Goal: Navigation & Orientation: Find specific page/section

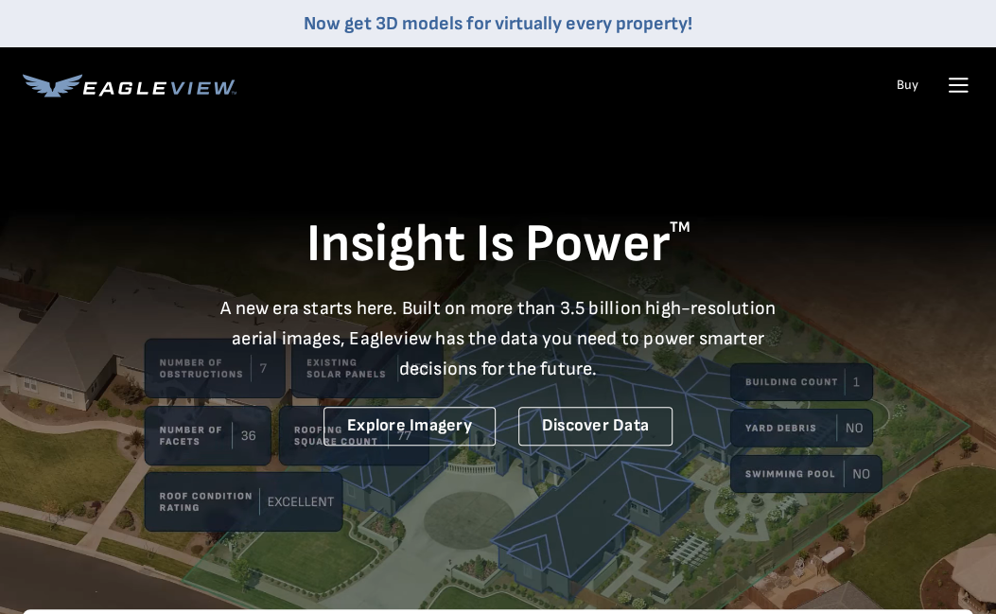
click at [946, 80] on icon at bounding box center [958, 85] width 30 height 30
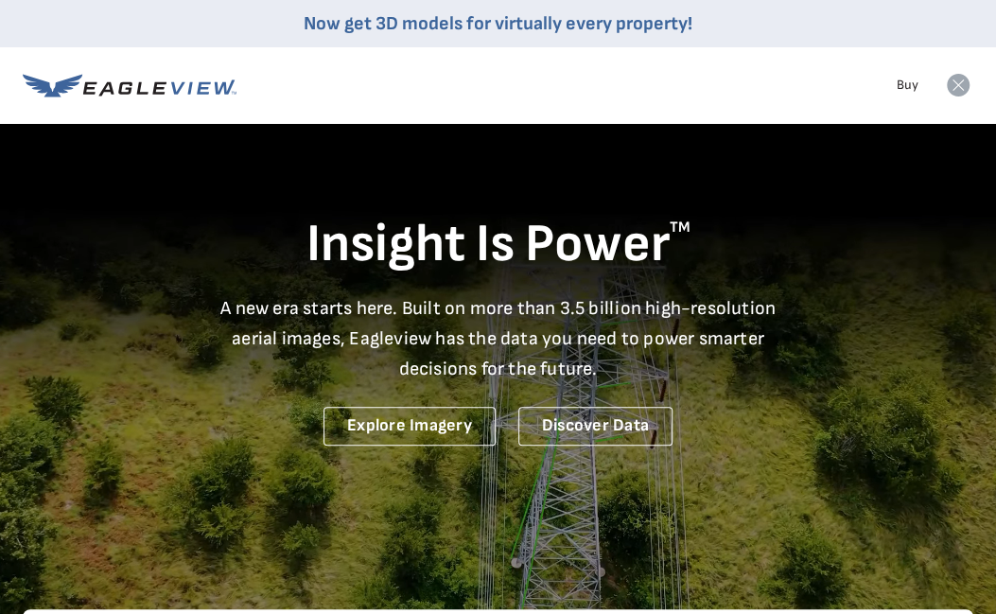
click at [963, 84] on icon at bounding box center [958, 85] width 23 height 23
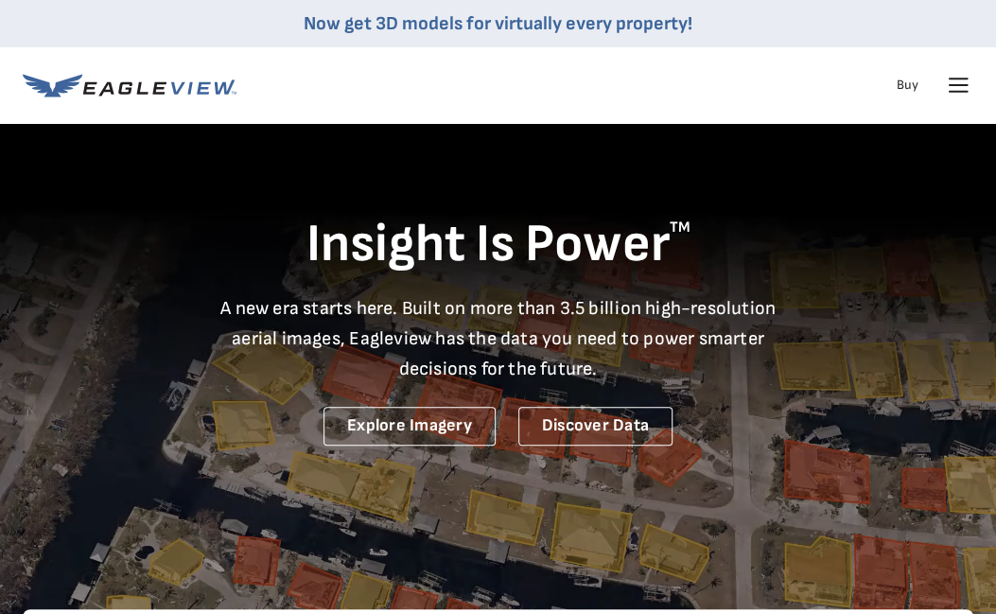
click at [961, 85] on icon at bounding box center [958, 85] width 18 height 0
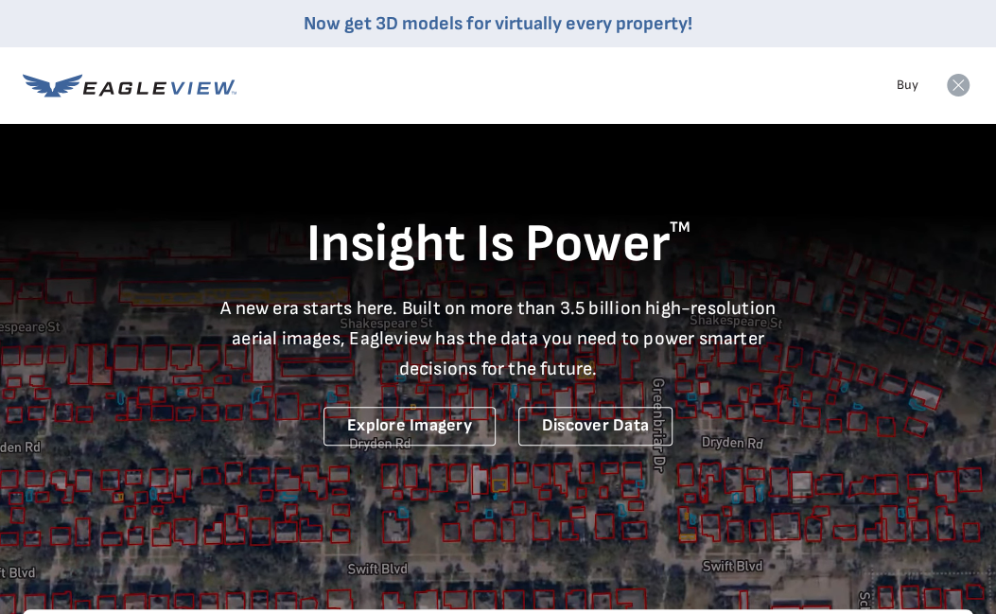
click at [947, 96] on rect at bounding box center [958, 85] width 30 height 30
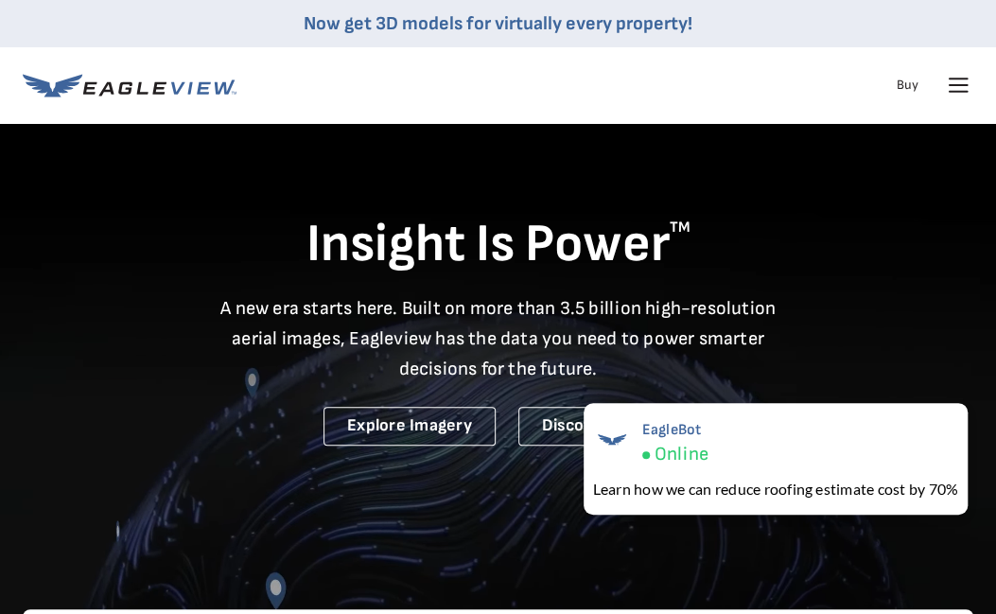
click at [845, 106] on div "Products Solutions Developer Resources Search Talk To Us Buy Login" at bounding box center [498, 85] width 950 height 76
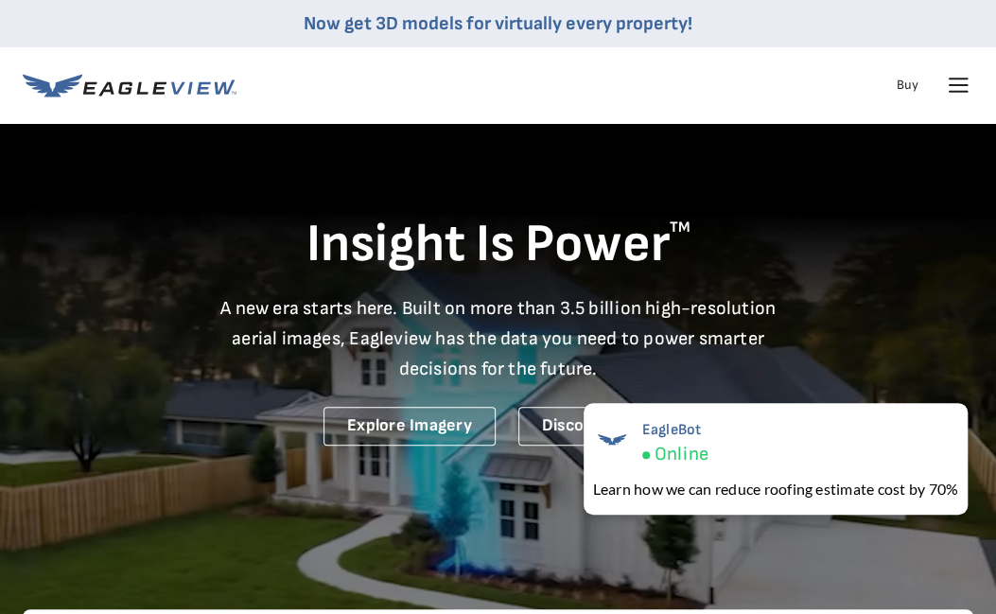
click at [989, 81] on nav "Now get 3D models for virtually every property! Products Solutions Developer Re…" at bounding box center [498, 61] width 996 height 123
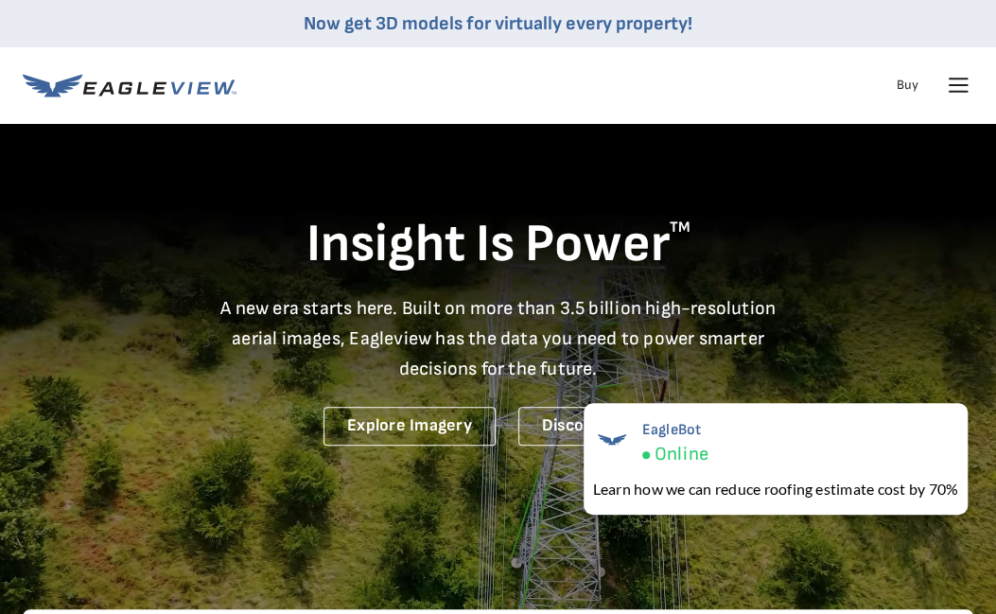
click at [959, 83] on icon at bounding box center [958, 85] width 30 height 30
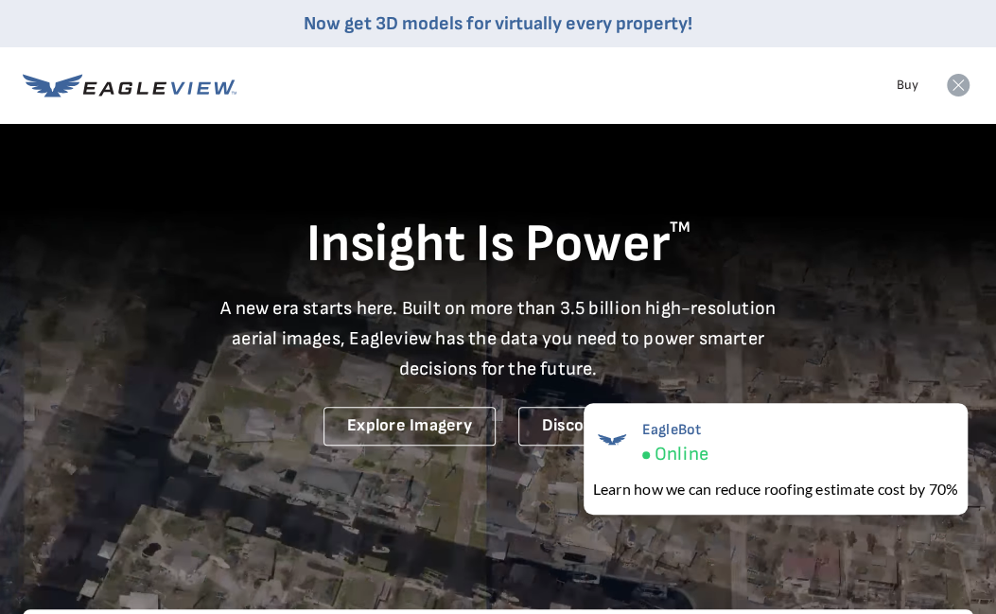
click at [974, 77] on nav "Now get 3D models for virtually every property! Products Solutions Developer Re…" at bounding box center [498, 61] width 996 height 123
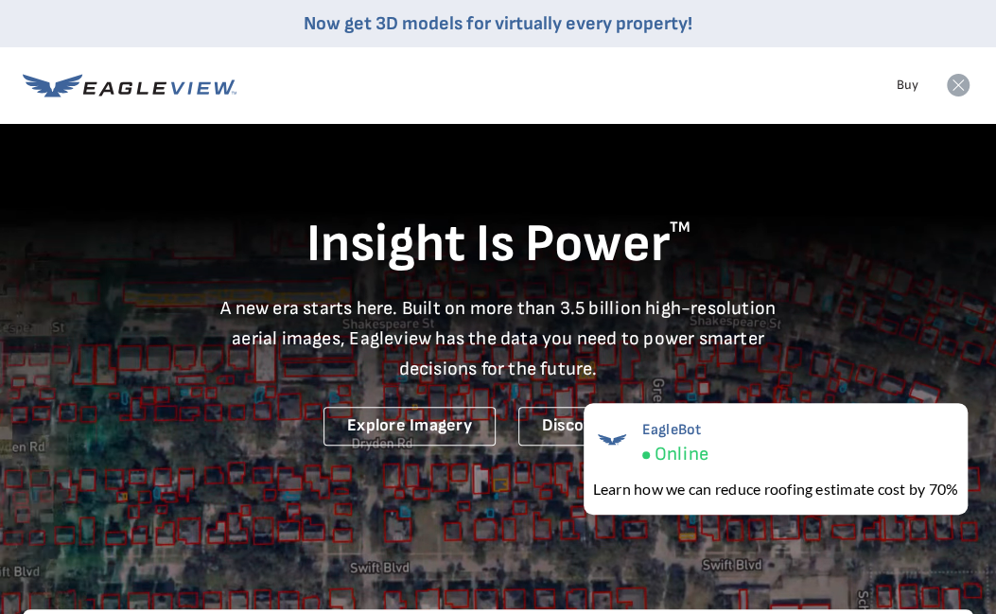
click at [922, 82] on li "Buy" at bounding box center [907, 85] width 41 height 28
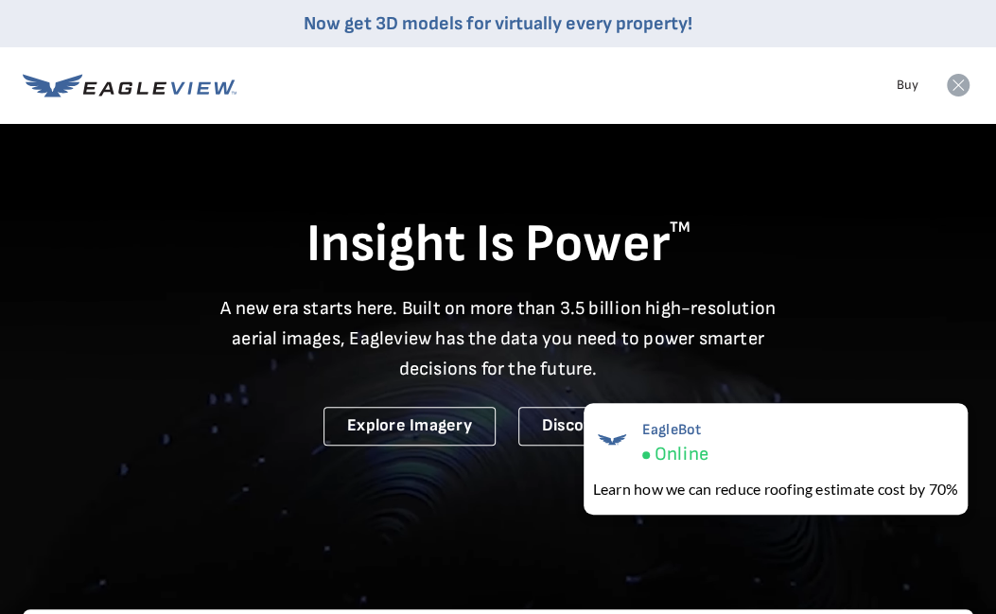
click at [963, 83] on icon at bounding box center [958, 85] width 23 height 23
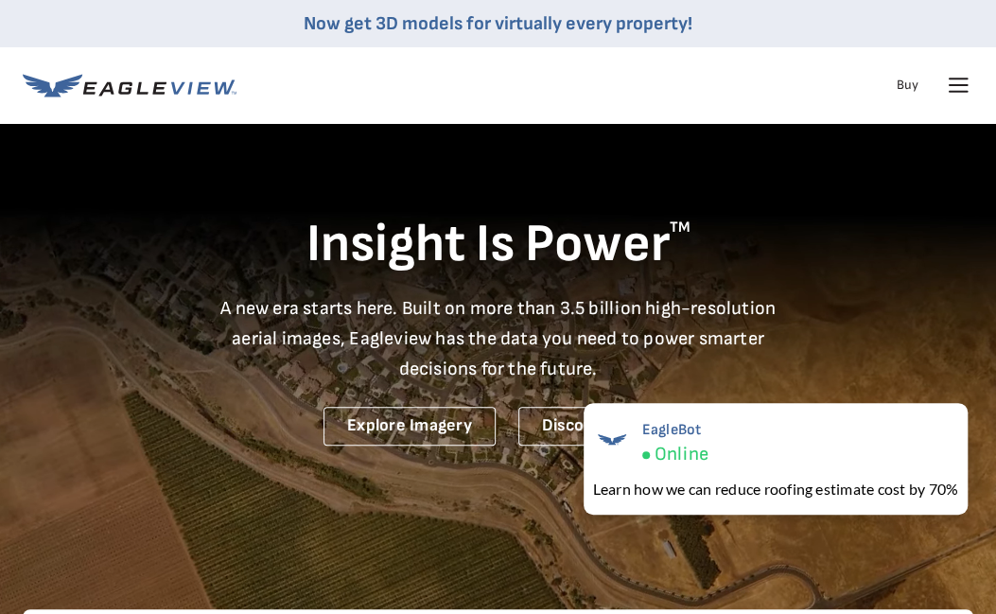
click at [951, 78] on icon at bounding box center [958, 78] width 18 height 0
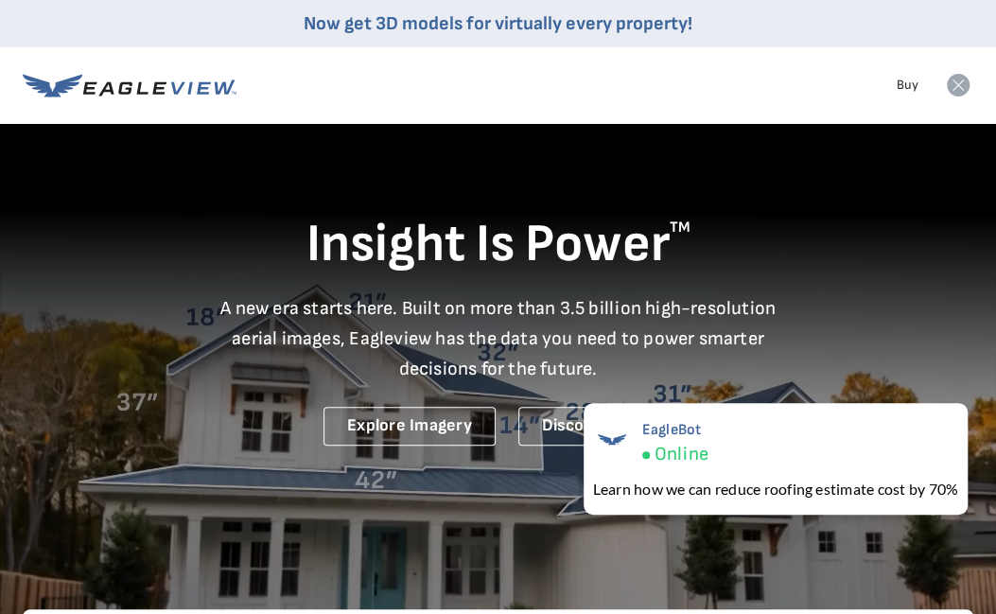
click at [971, 83] on rect at bounding box center [958, 85] width 30 height 30
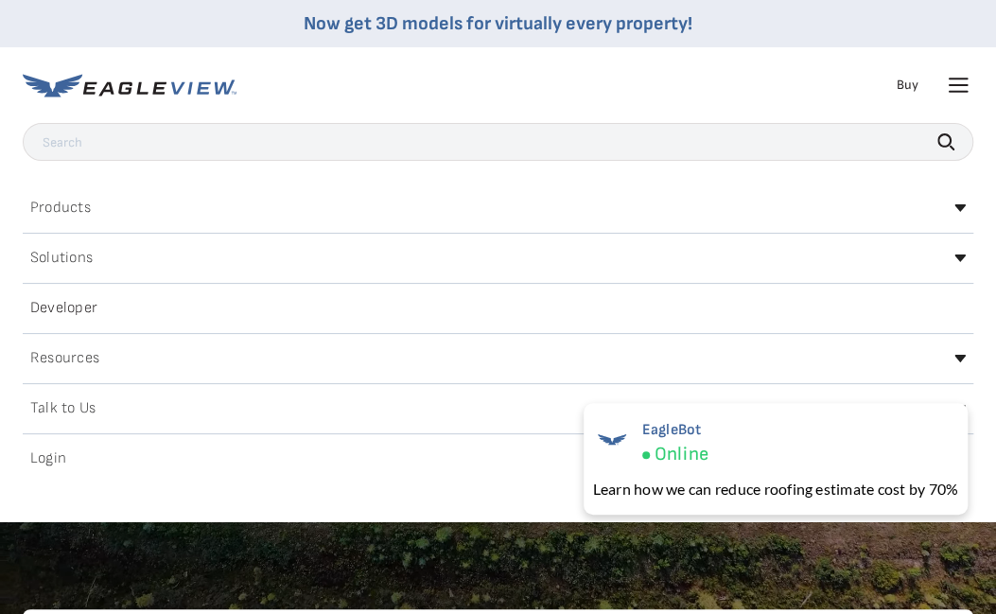
click at [946, 83] on icon at bounding box center [958, 85] width 30 height 30
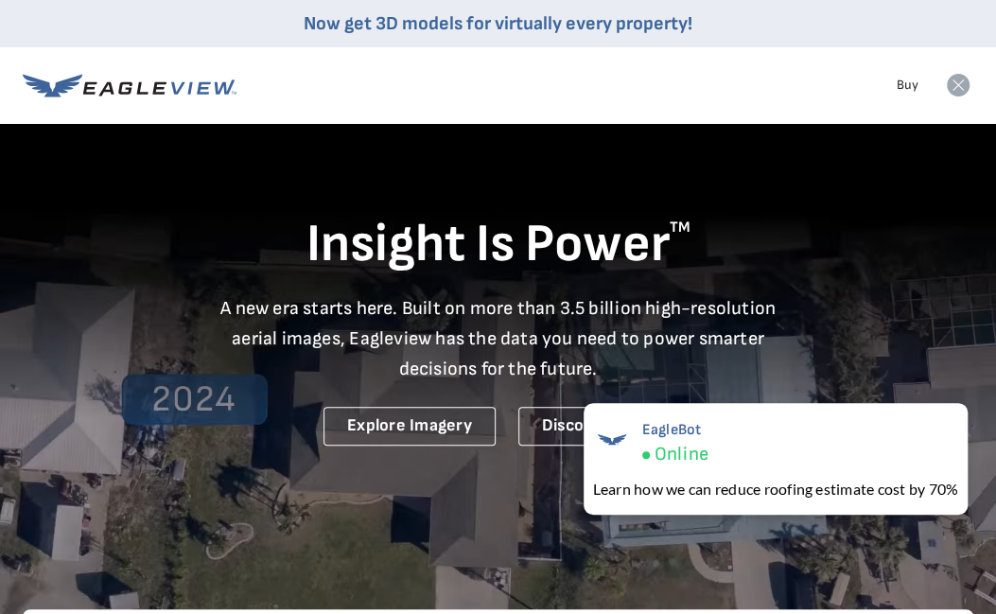
click at [949, 85] on icon at bounding box center [958, 85] width 23 height 23
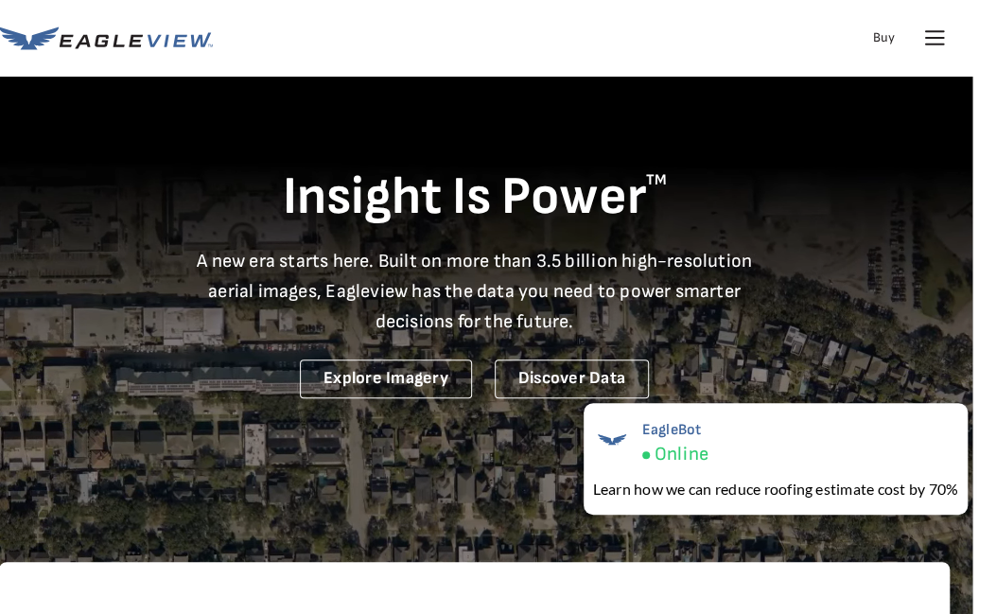
scroll to position [0, 24]
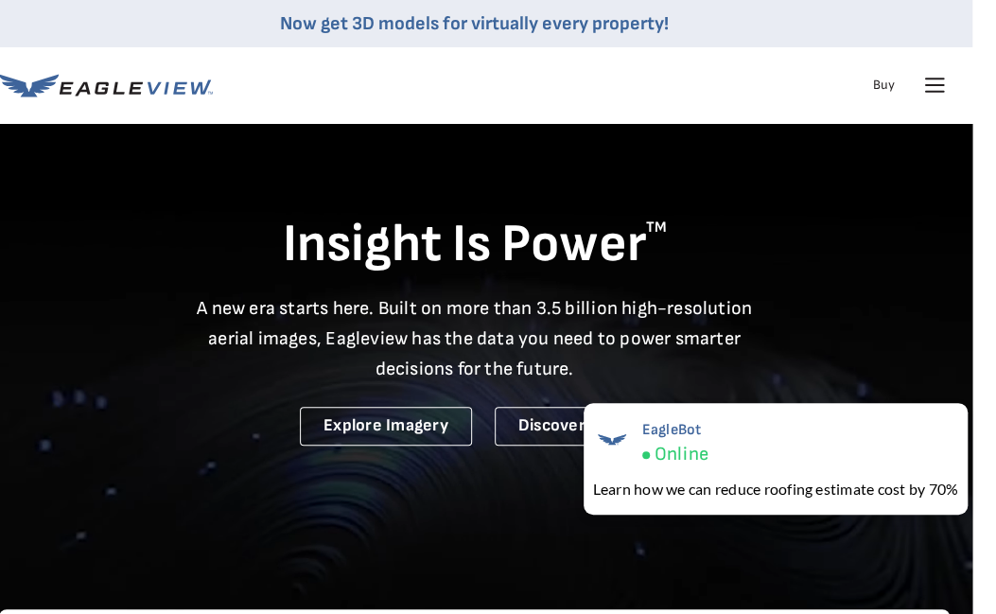
click at [927, 92] on icon at bounding box center [935, 92] width 18 height 0
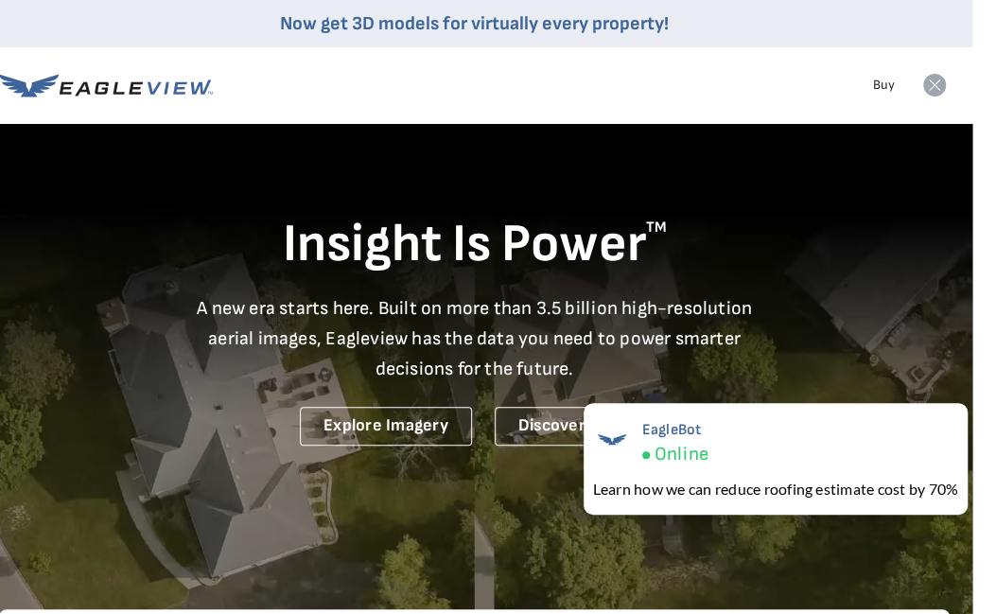
click at [927, 88] on icon at bounding box center [934, 85] width 23 height 23
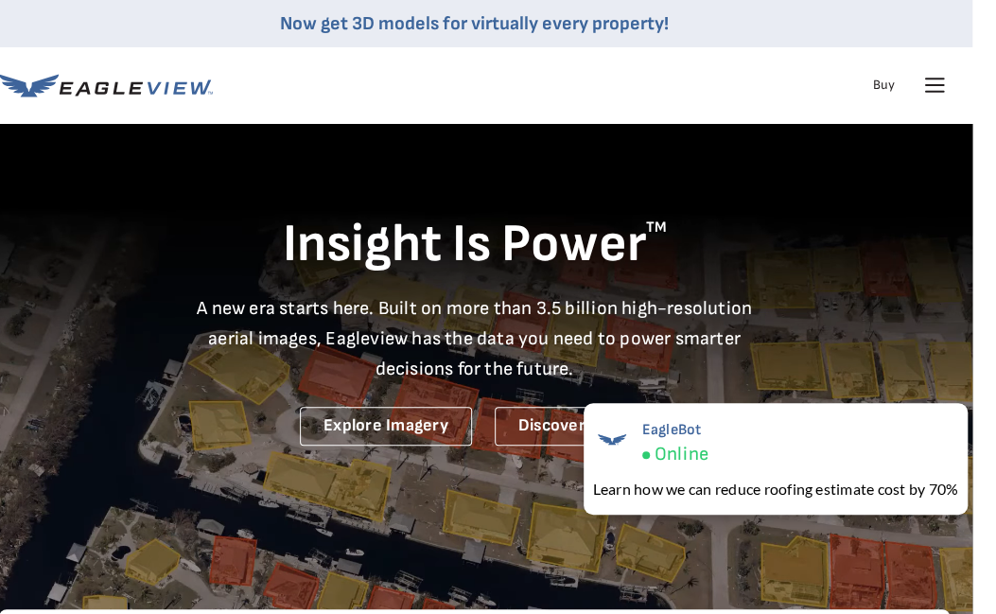
click at [104, 77] on icon at bounding box center [106, 86] width 214 height 24
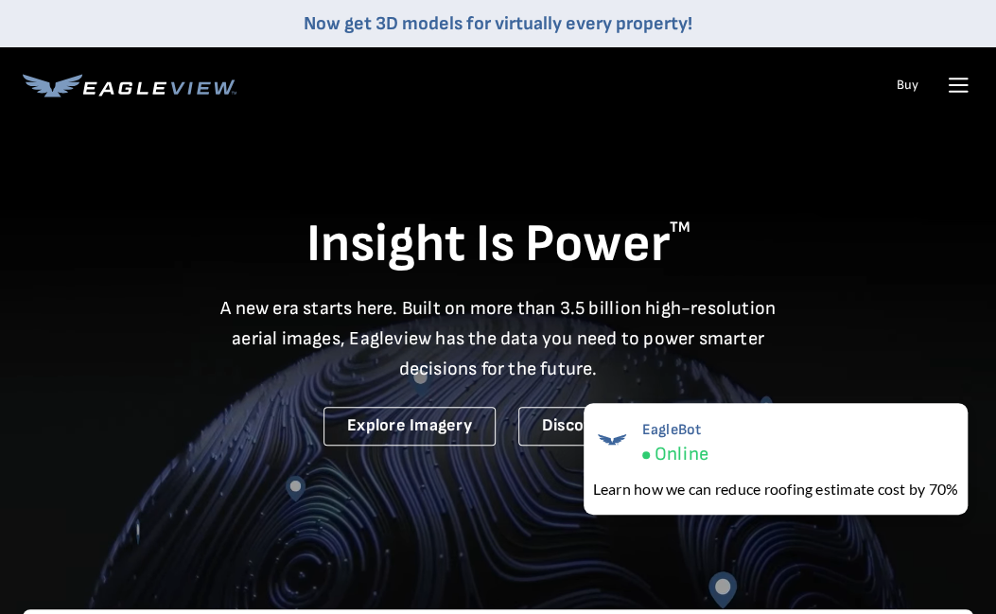
click at [934, 84] on ul "Talk To Us Buy Login" at bounding box center [930, 85] width 86 height 30
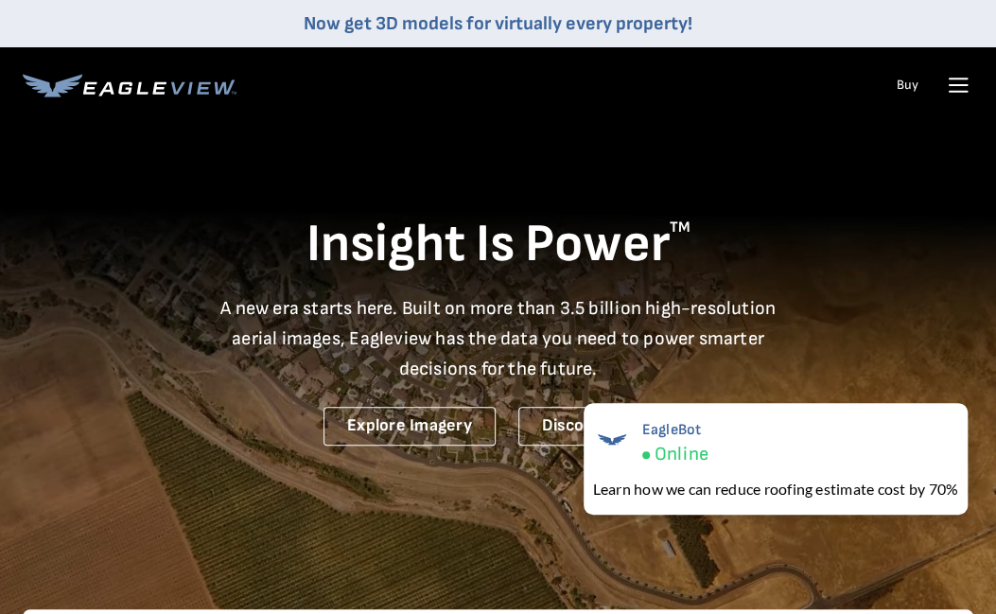
click at [947, 86] on icon at bounding box center [958, 85] width 30 height 30
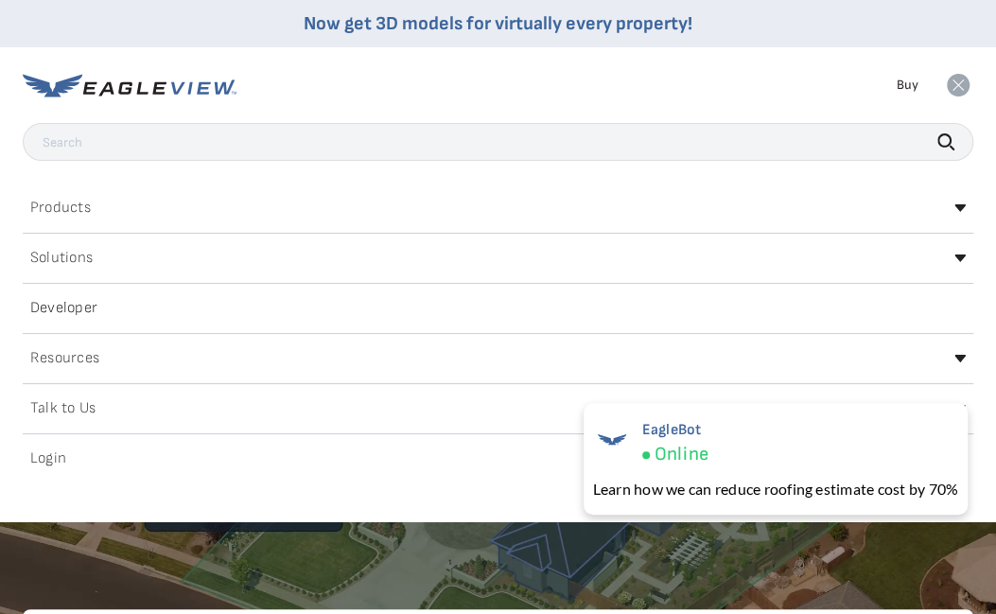
click at [75, 451] on div "Login" at bounding box center [498, 458] width 950 height 30
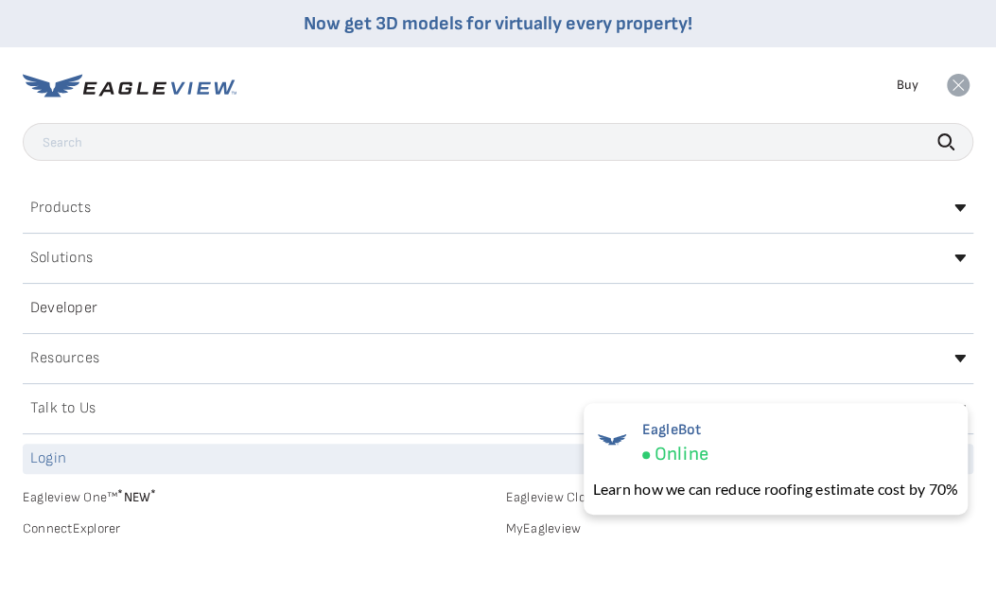
click at [547, 524] on link "MyEagleview" at bounding box center [740, 528] width 468 height 17
